Goal: Use online tool/utility: Utilize a website feature to perform a specific function

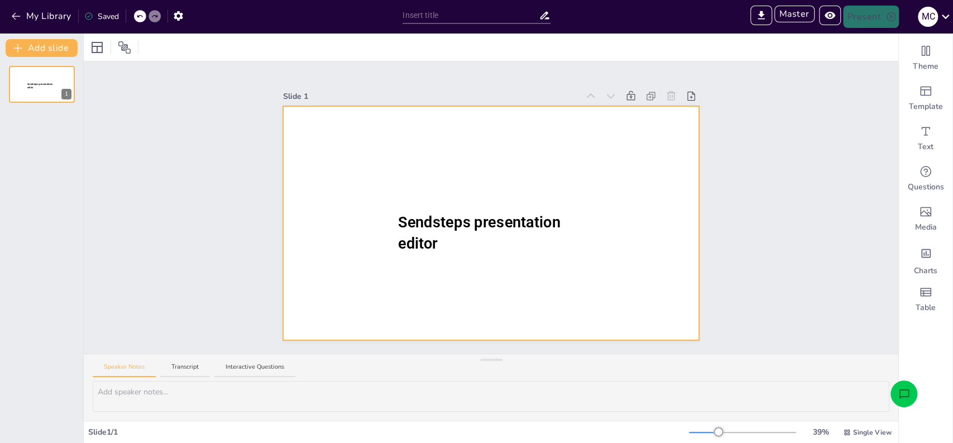
type input "Sendsteps presentation"
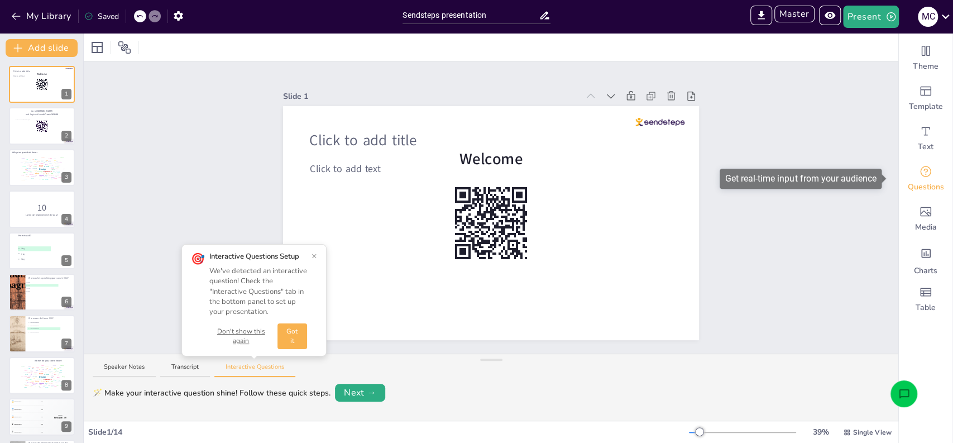
click at [919, 187] on span "Questions" at bounding box center [926, 186] width 36 height 11
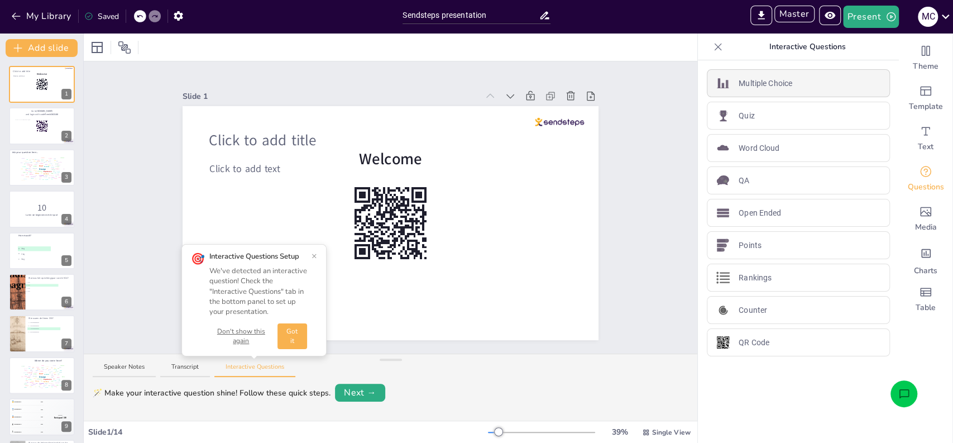
click at [787, 91] on div "Multiple Choice" at bounding box center [798, 83] width 183 height 28
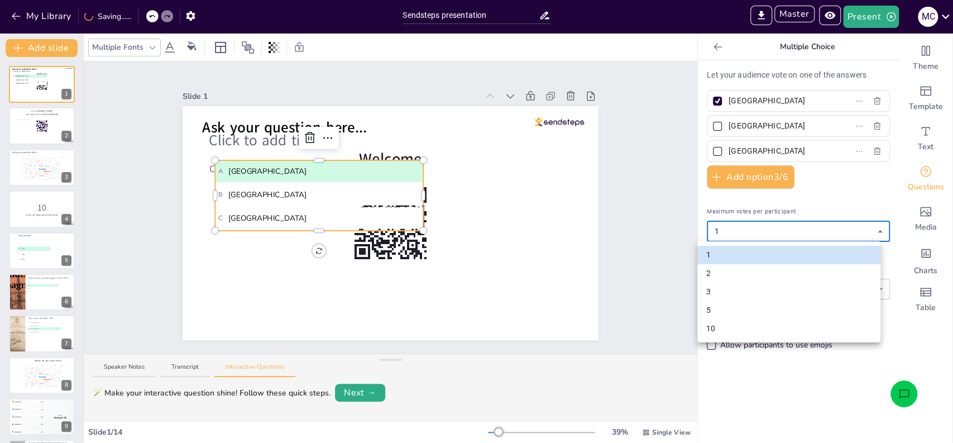
click at [782, 230] on body "My Library Saving...... Sendsteps presentation IMPORT EXPORT Import Theme Expor…" at bounding box center [476, 221] width 953 height 443
click at [782, 230] on div at bounding box center [476, 221] width 953 height 443
click at [782, 230] on body "My Library Saved Sendsteps presentation IMPORT EXPORT Import Theme Export Theme…" at bounding box center [476, 221] width 953 height 443
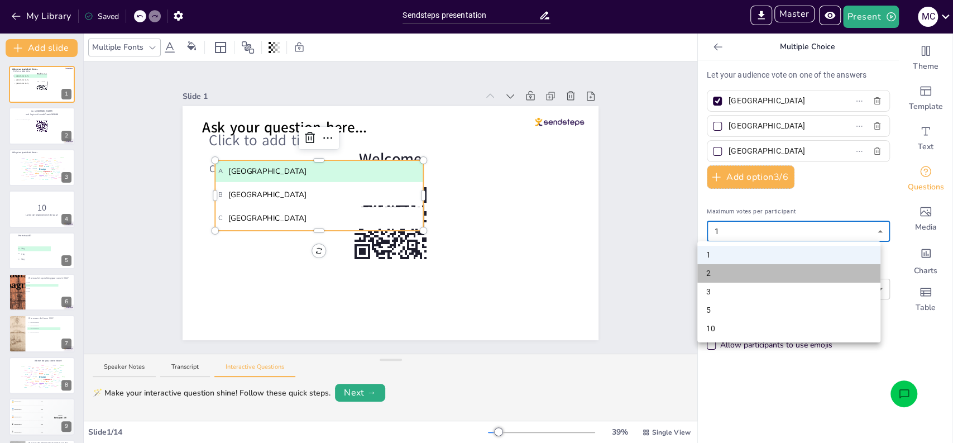
click at [759, 276] on li "2" at bounding box center [788, 273] width 183 height 18
type input "2"
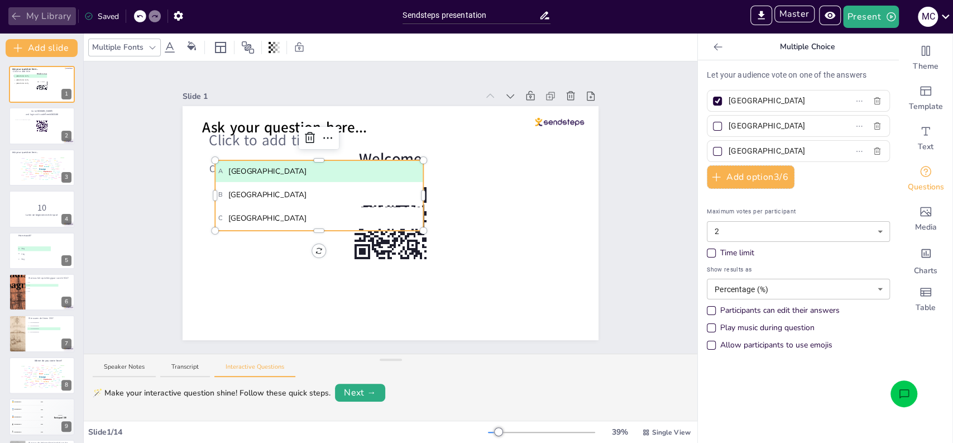
click at [49, 15] on button "My Library" at bounding box center [42, 16] width 68 height 18
